Goal: Information Seeking & Learning: Learn about a topic

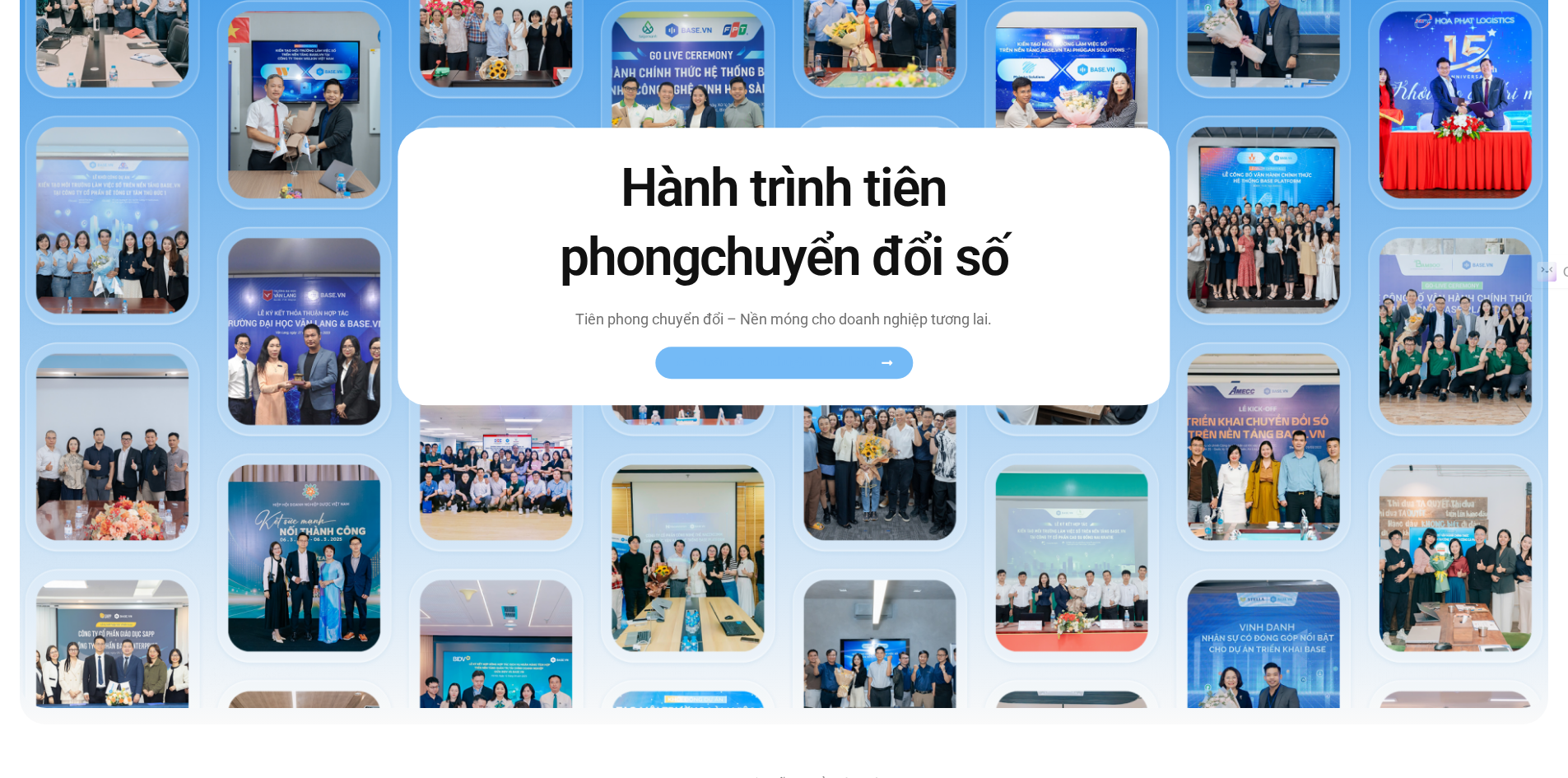
click at [751, 365] on span "Xem toàn bộ câu chuyện khách hàng" at bounding box center [775, 363] width 201 height 12
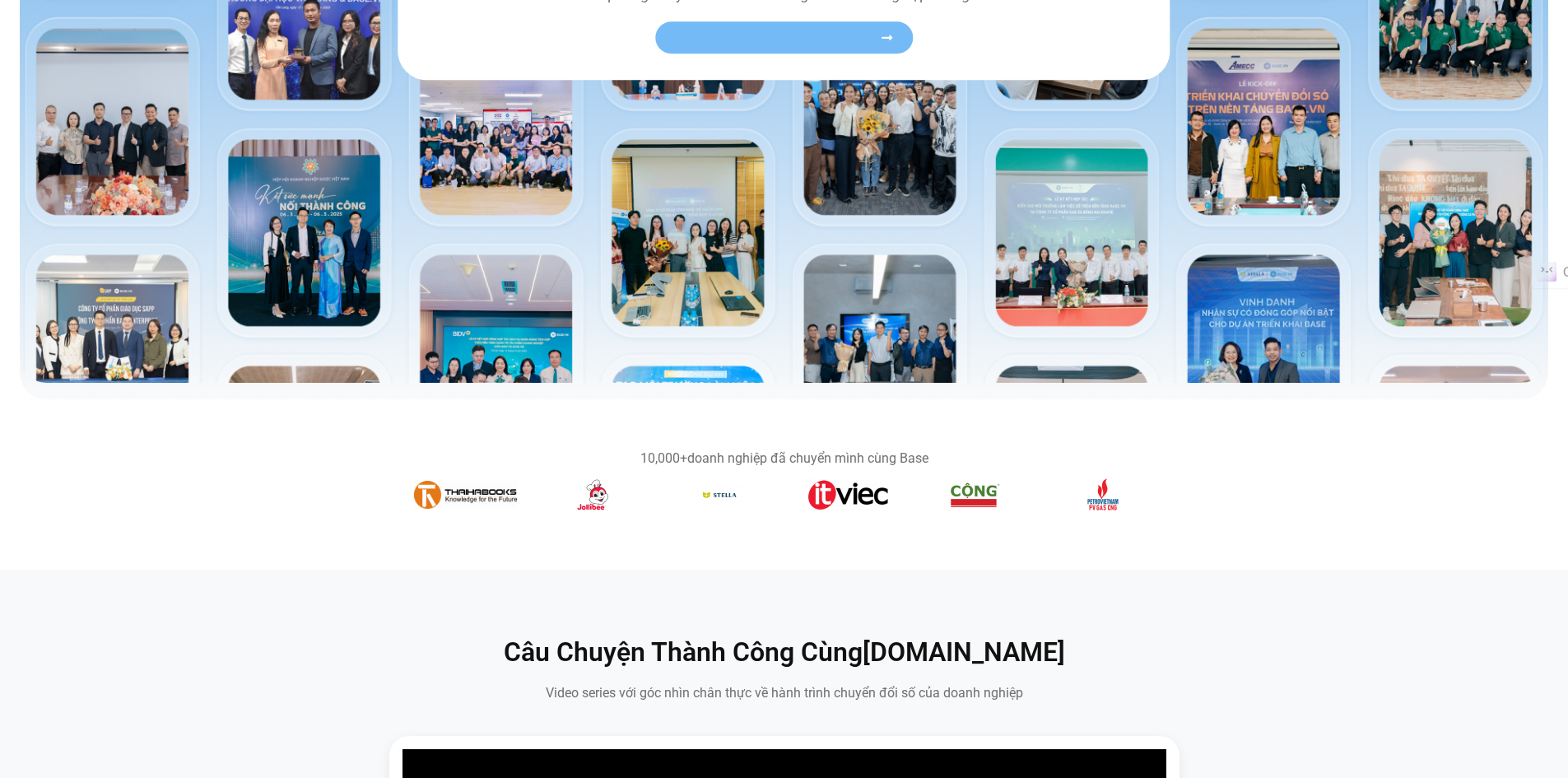
scroll to position [576, 0]
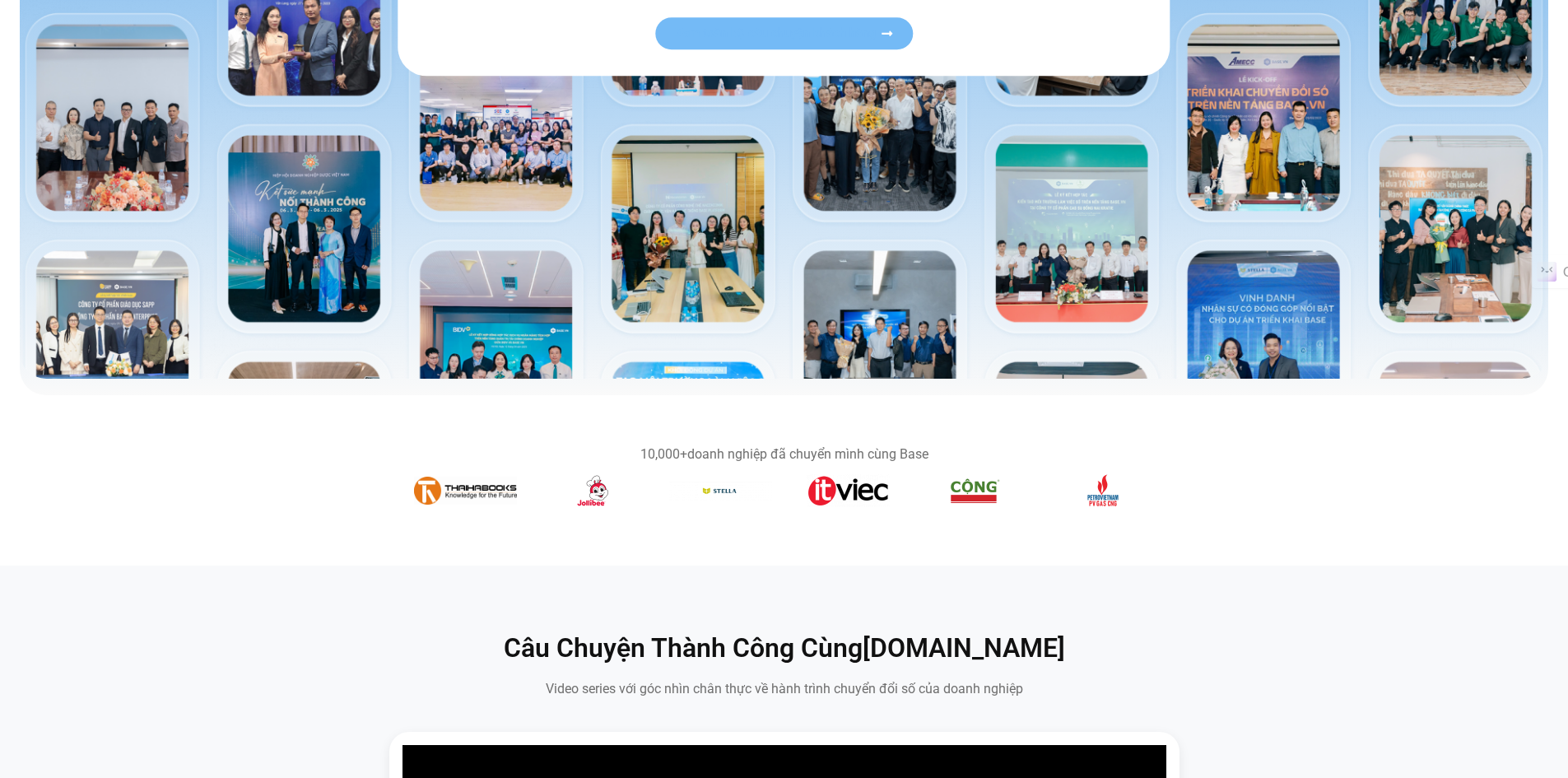
click at [703, 488] on img "4 / 14" at bounding box center [720, 492] width 103 height 21
click at [613, 488] on img "3 / 14" at bounding box center [593, 491] width 58 height 33
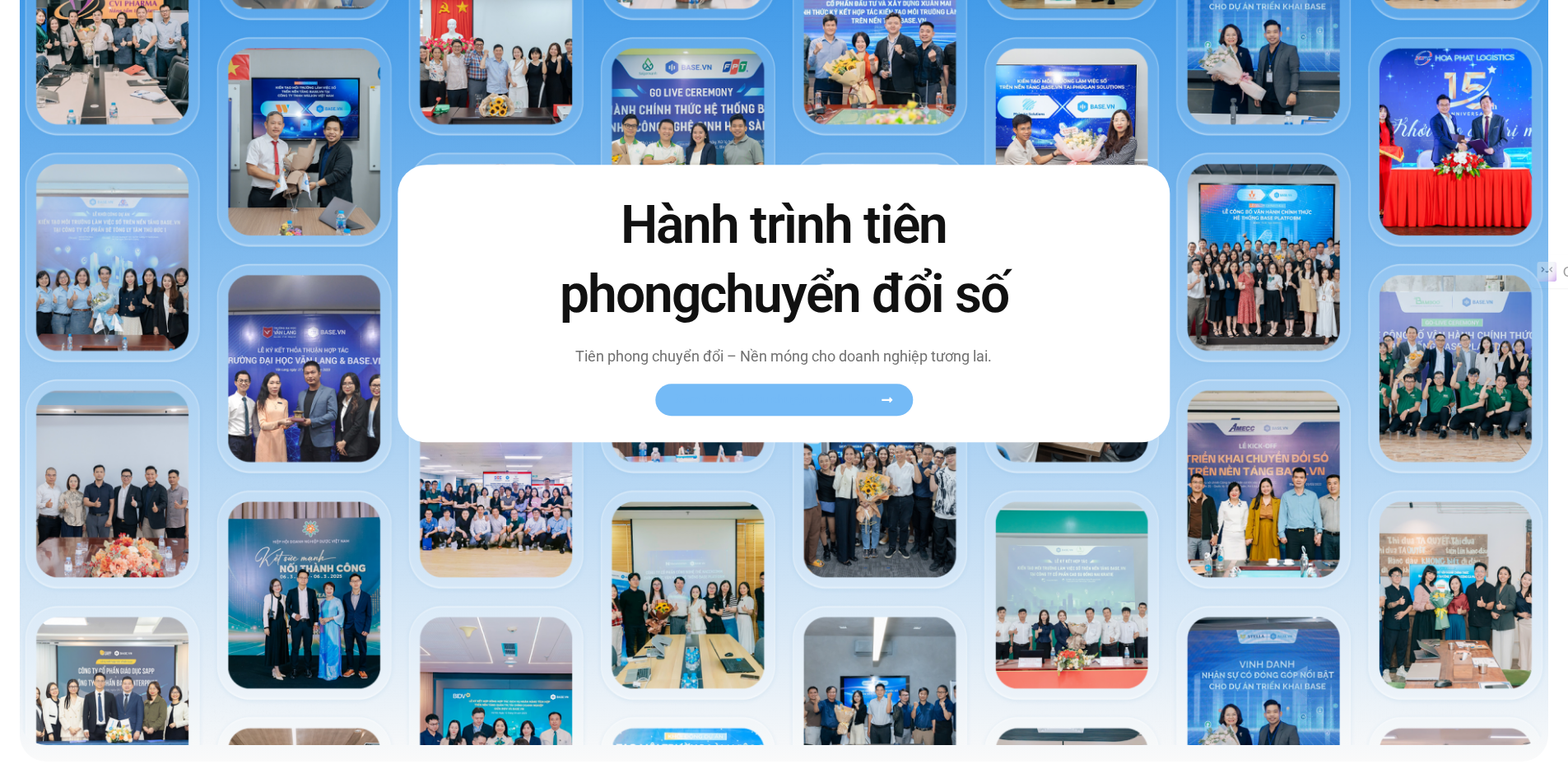
scroll to position [0, 0]
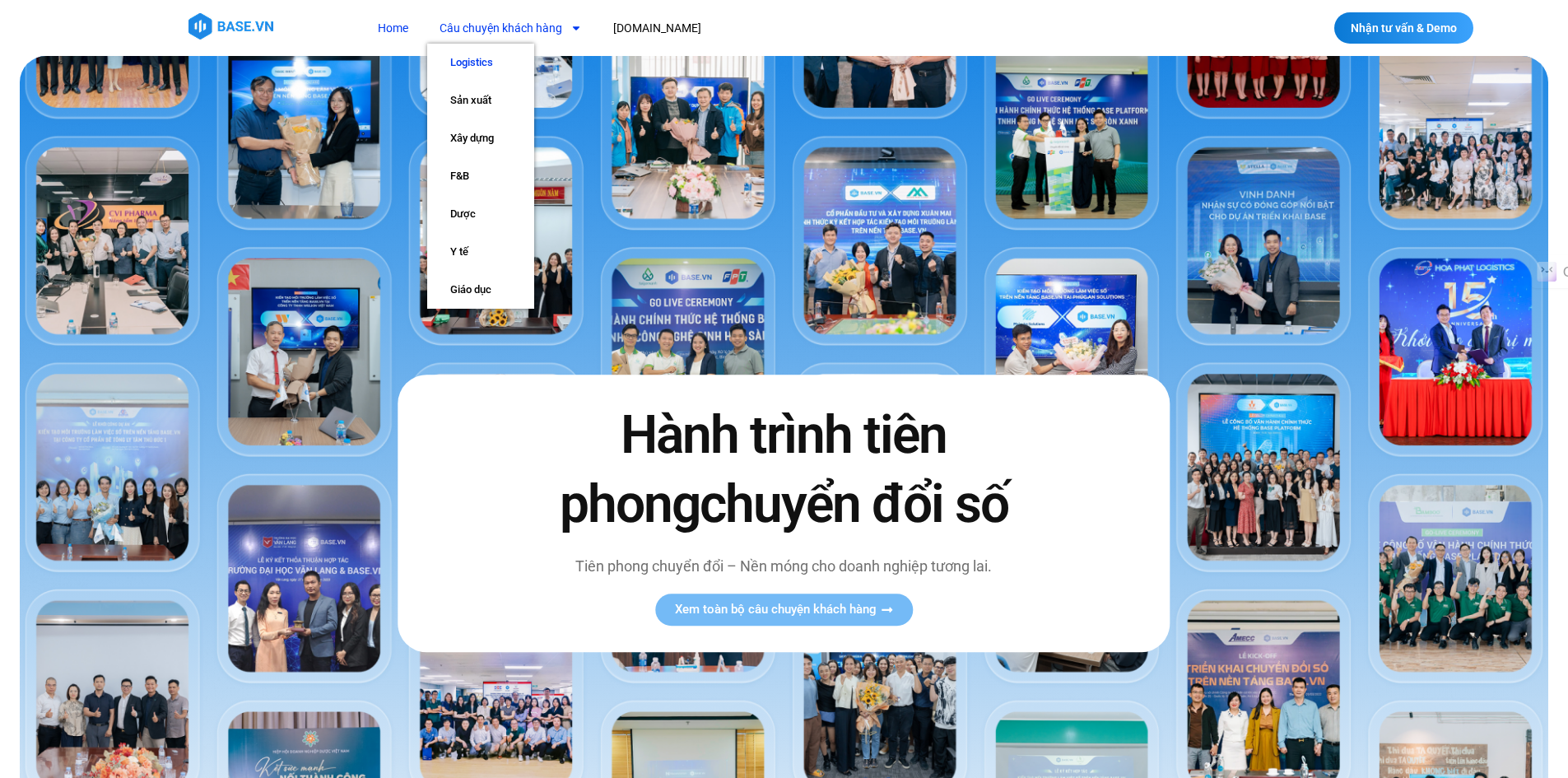
click at [495, 56] on link "Logistics" at bounding box center [480, 63] width 107 height 38
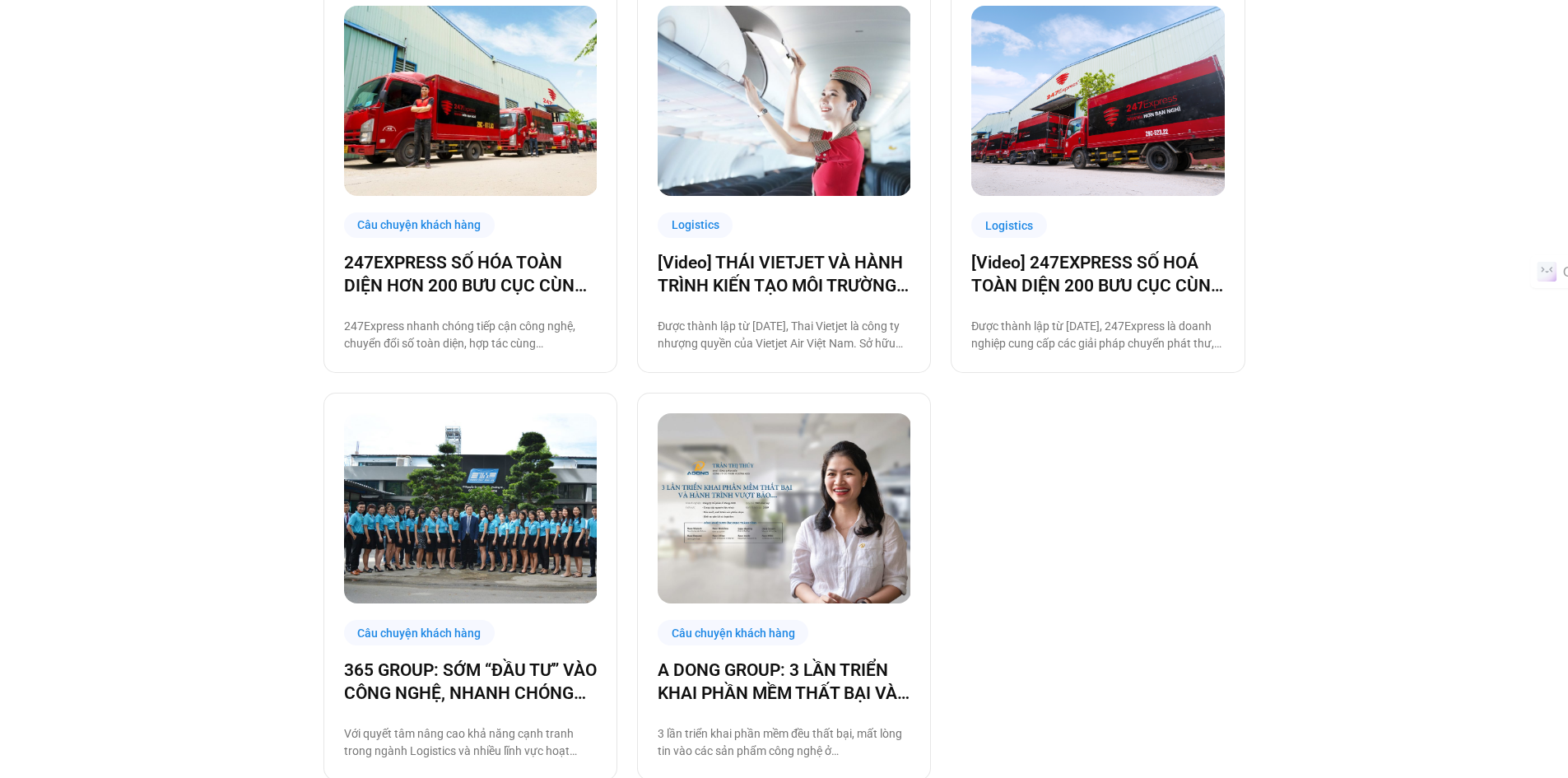
scroll to position [1071, 0]
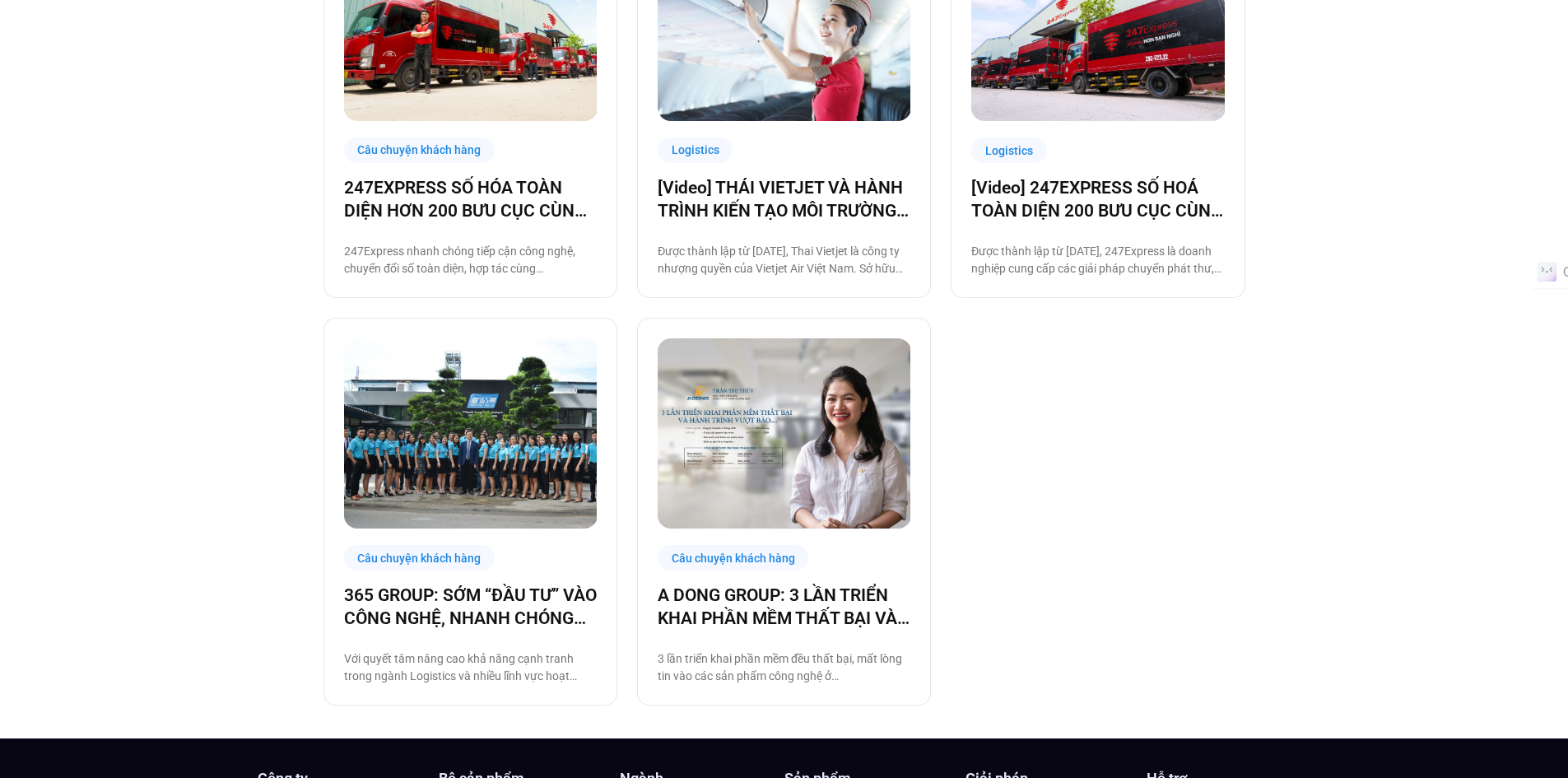
click at [1012, 565] on div "Câu chuyện khách hàng THAI VIETJET HỢP TÁC CÙNG BASE.VN: QUYẾT TÂM “CẤT CÁNH” C…" at bounding box center [784, 104] width 922 height 1203
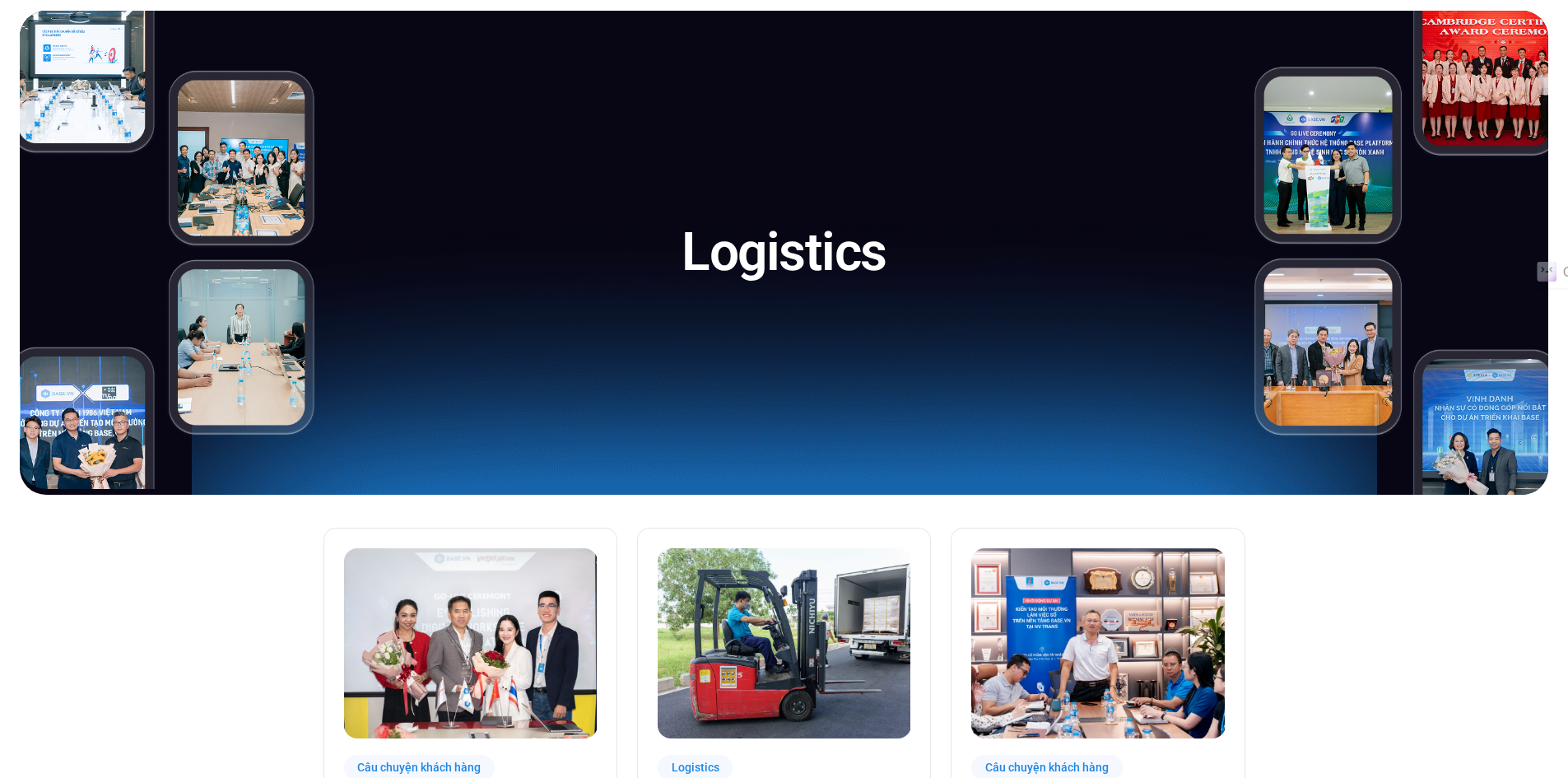
scroll to position [0, 0]
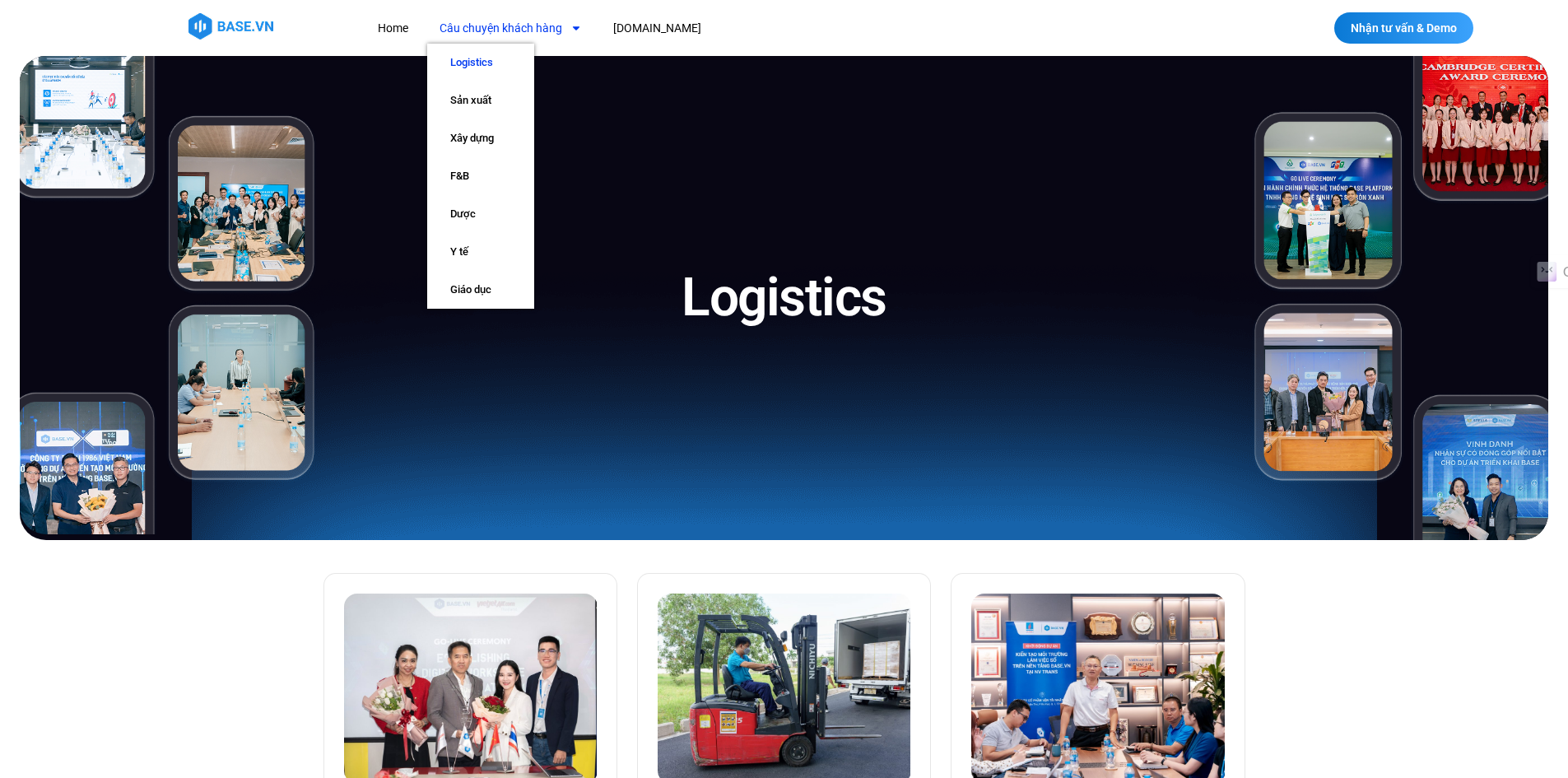
click at [571, 31] on icon "Menu" at bounding box center [575, 27] width 11 height 11
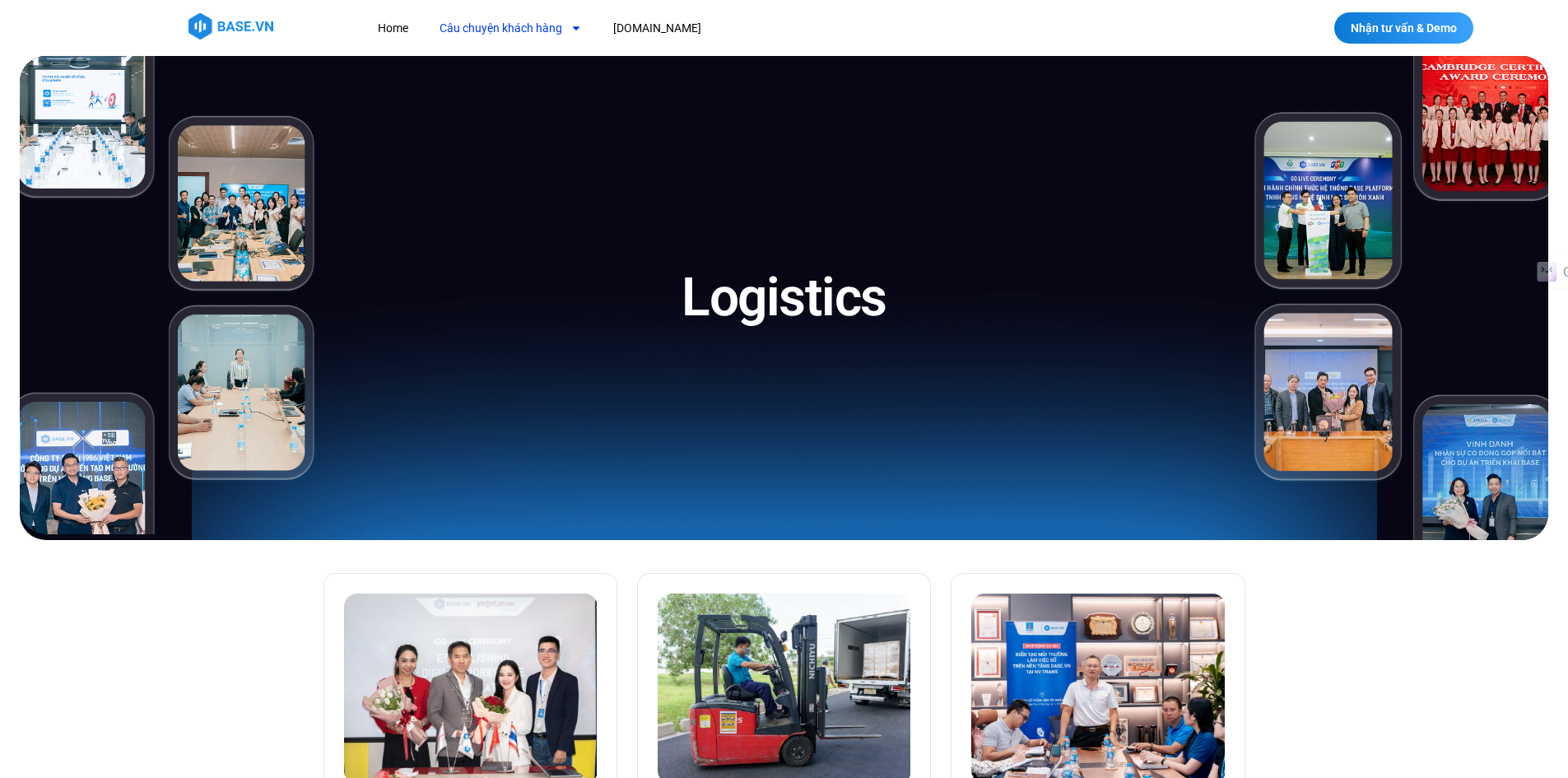
click at [571, 31] on icon "Menu" at bounding box center [575, 27] width 11 height 11
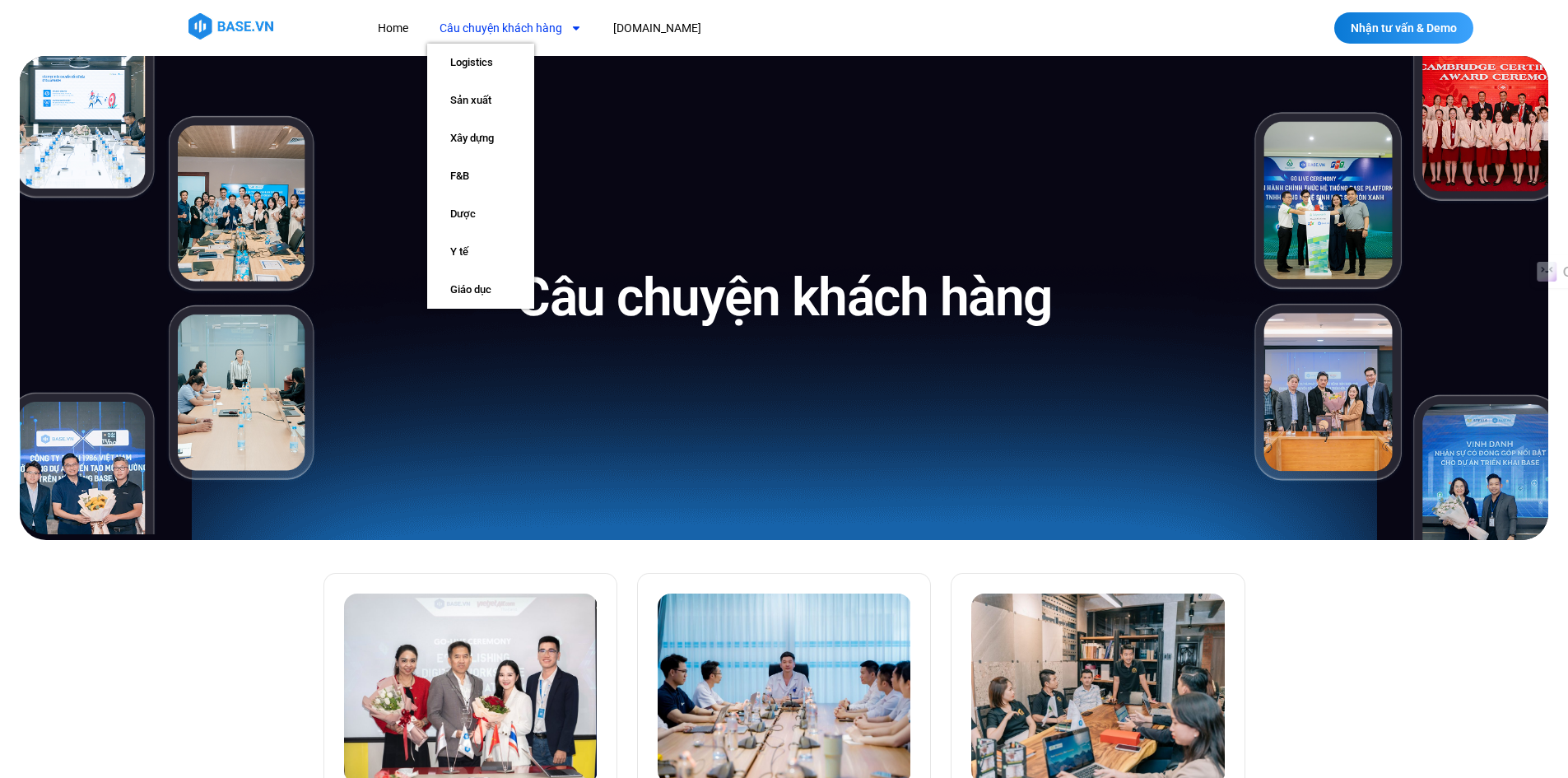
click at [556, 27] on link "Câu chuyện khách hàng" at bounding box center [510, 28] width 167 height 31
click at [492, 63] on link "Logistics" at bounding box center [480, 63] width 107 height 38
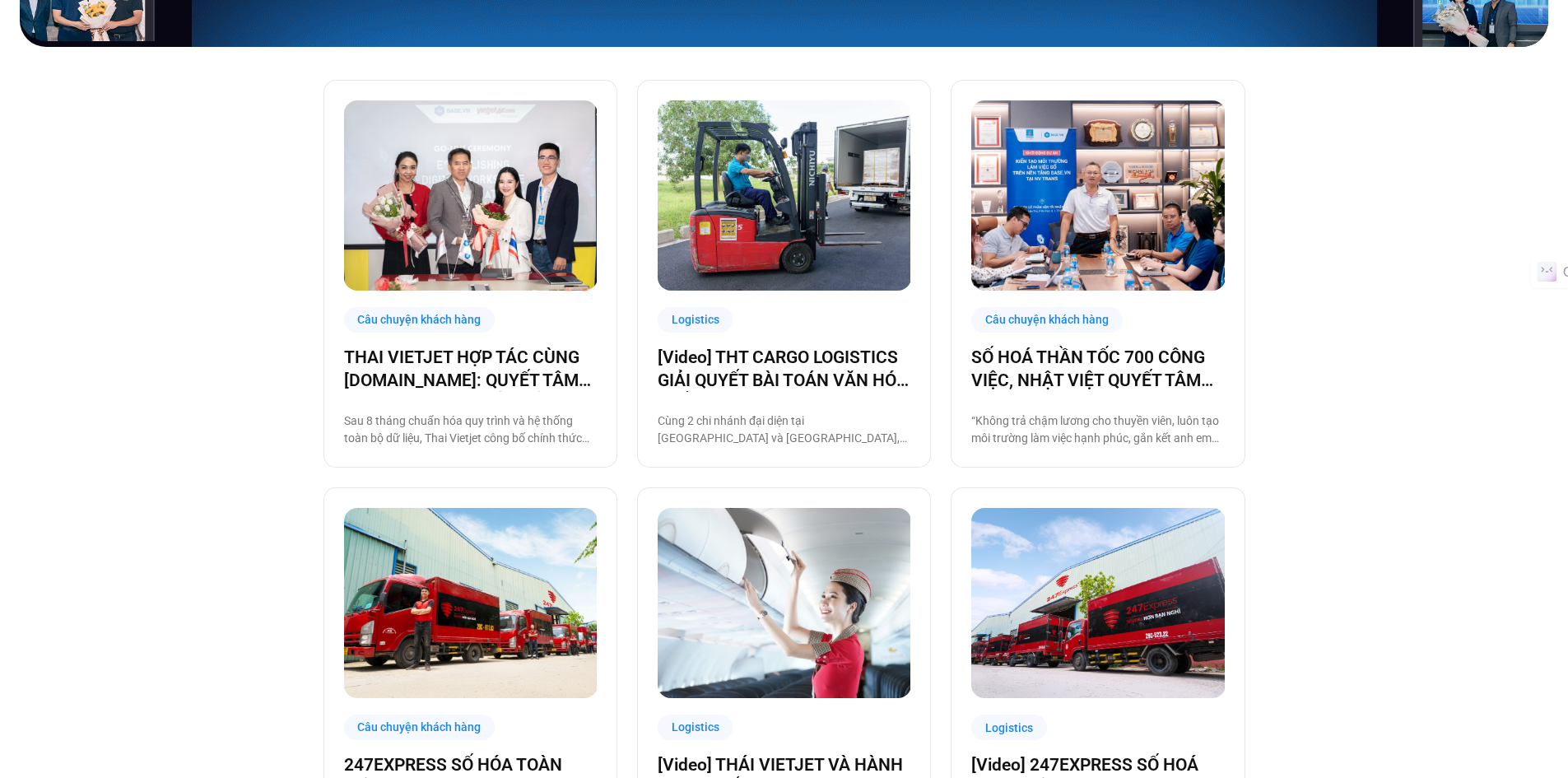
scroll to position [494, 0]
click at [503, 366] on link "THAI VIETJET HỢP TÁC CÙNG [DOMAIN_NAME]: QUYẾT TÂM “CẤT CÁNH” CHUYỂN ĐỔI SỐ" at bounding box center [470, 368] width 253 height 46
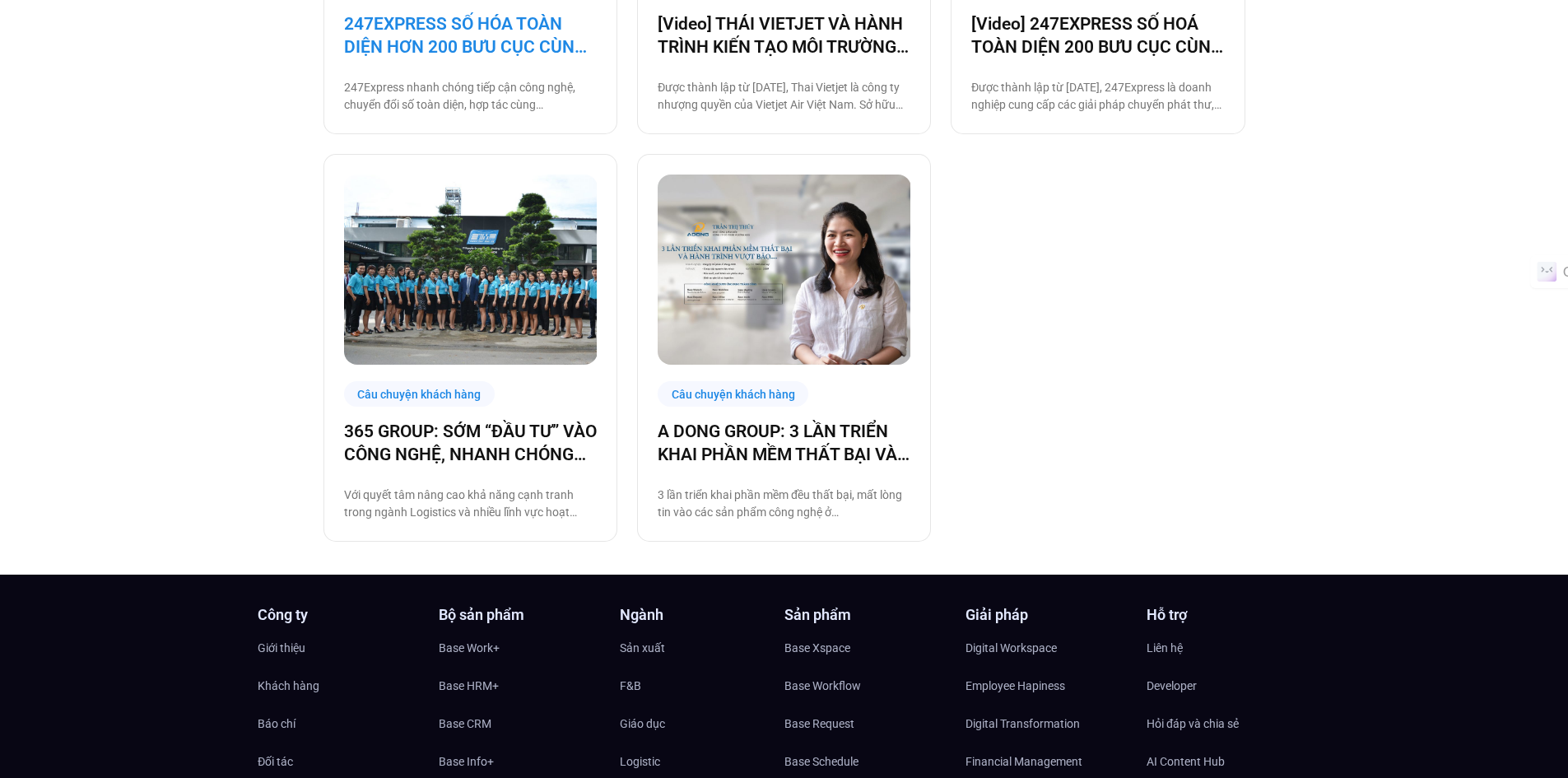
scroll to position [1235, 0]
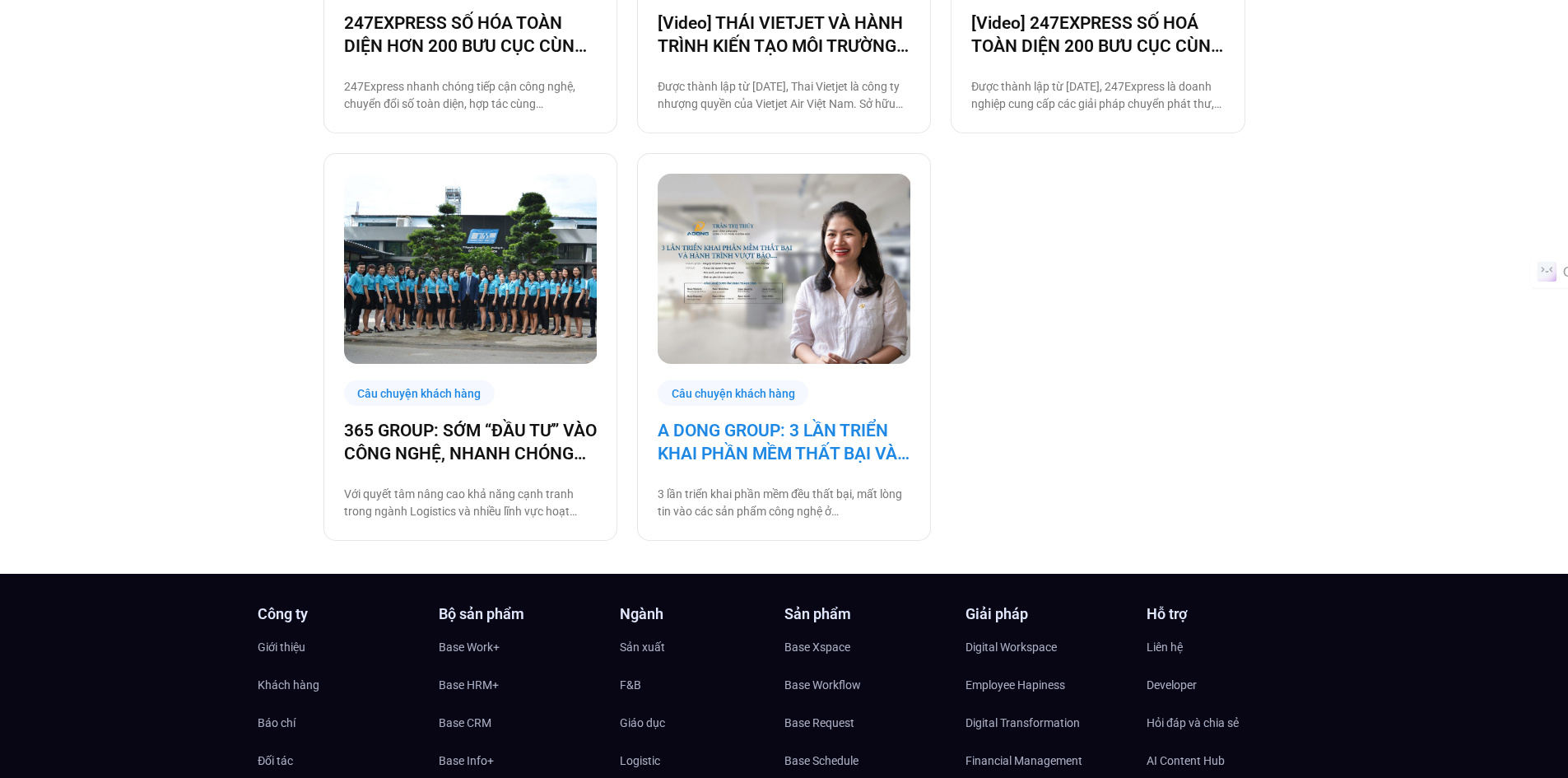
click at [784, 449] on link "A DONG GROUP: 3 LẦN TRIỂN KHAI PHẦN MỀM THẤT BẠI VÀ HÀNH TRÌNH VƯỢT BÃO" at bounding box center [784, 443] width 253 height 46
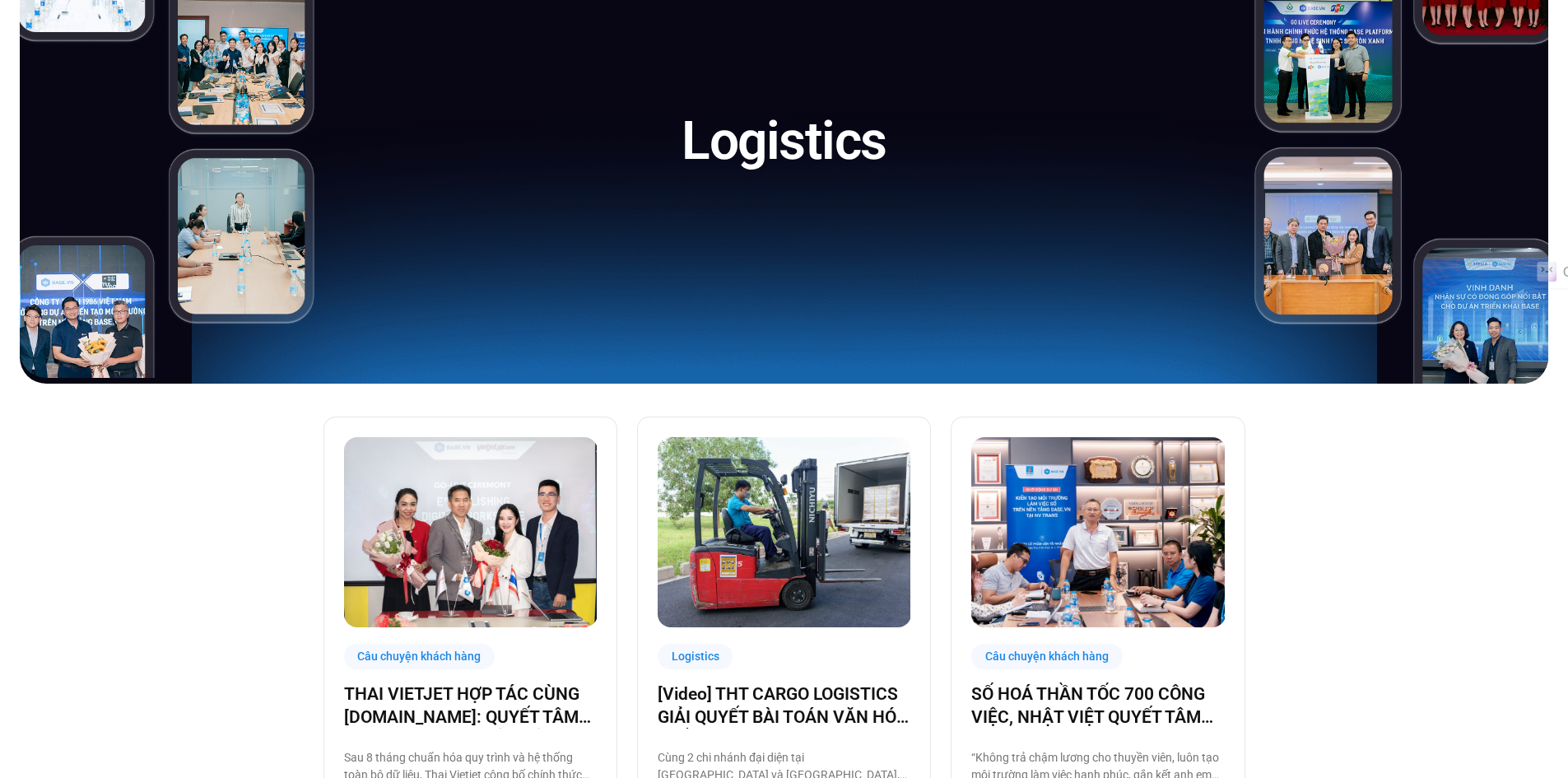
scroll to position [0, 0]
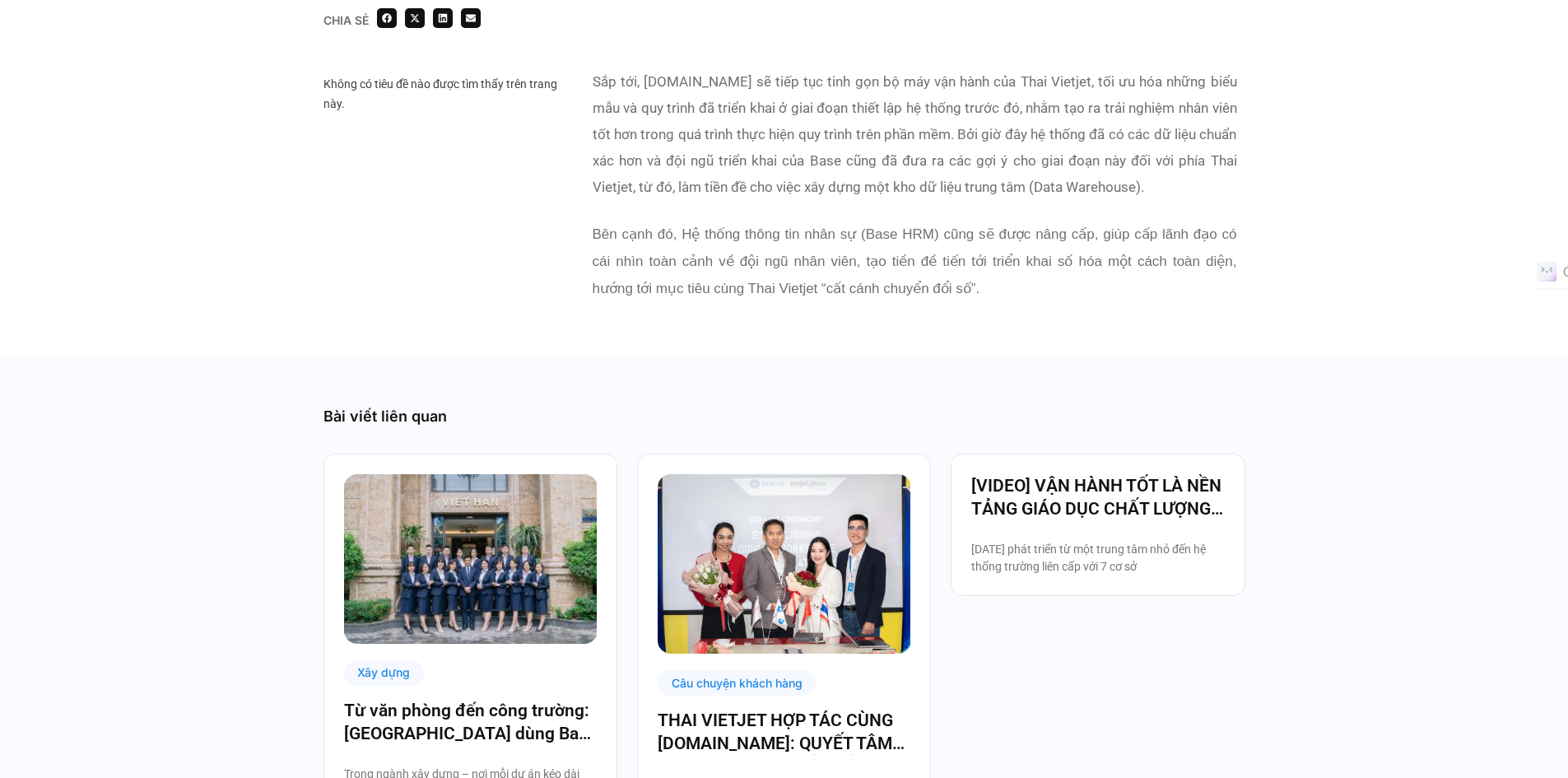
scroll to position [3376, 0]
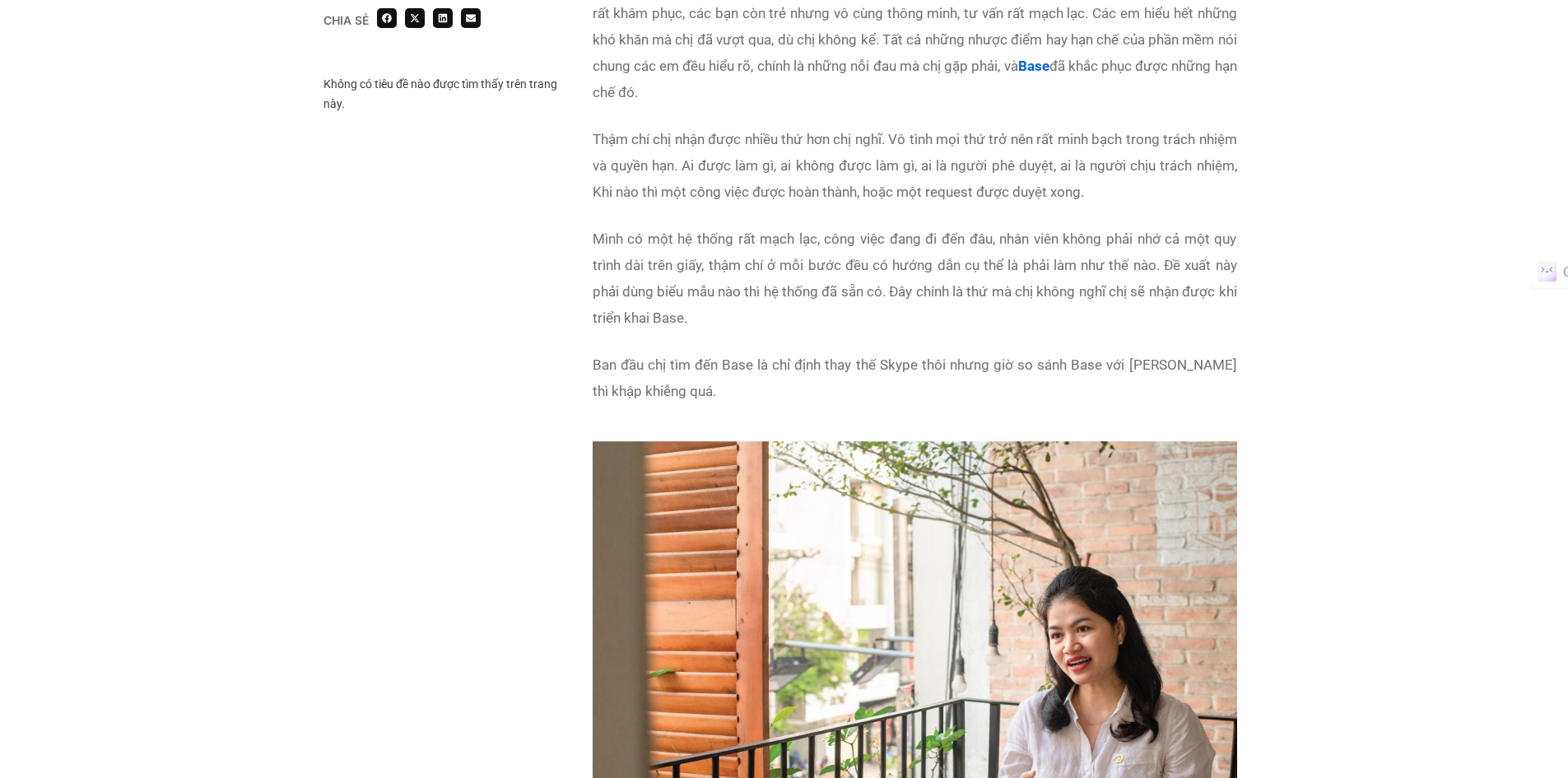
scroll to position [5023, 0]
